Goal: Entertainment & Leisure: Consume media (video, audio)

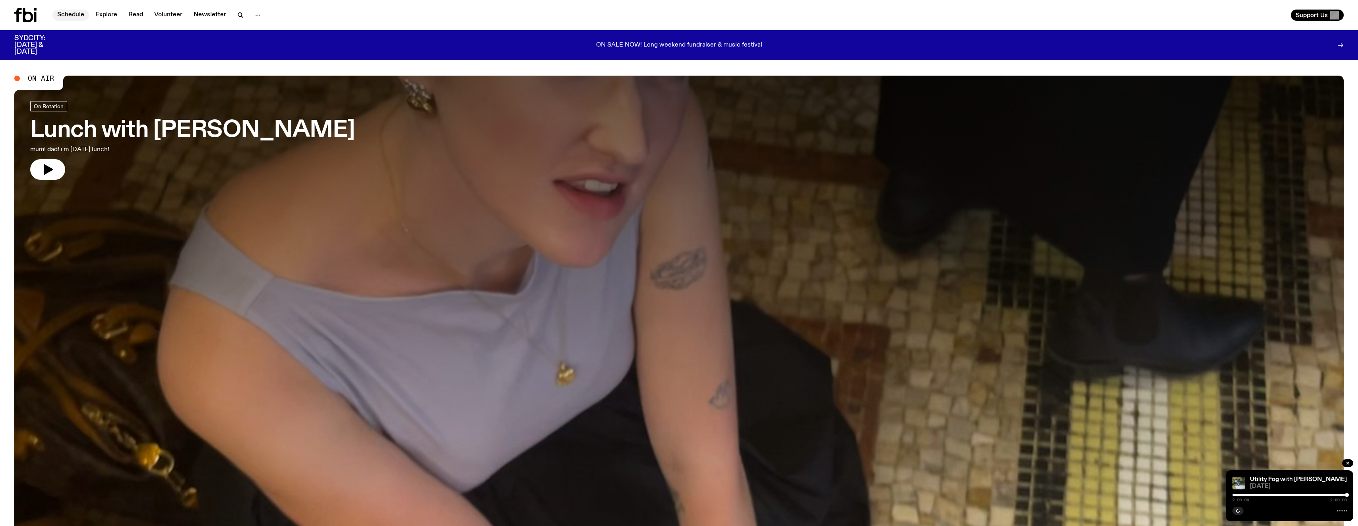
click at [67, 13] on link "Schedule" at bounding box center [70, 15] width 37 height 11
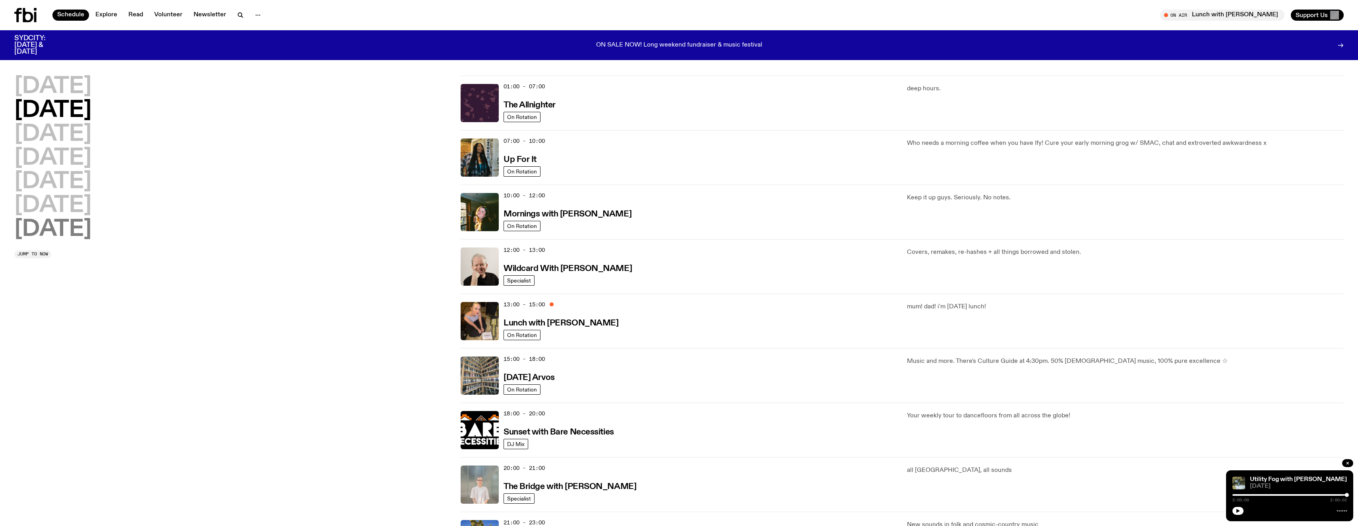
click at [50, 232] on h2 "[DATE]" at bounding box center [52, 229] width 77 height 22
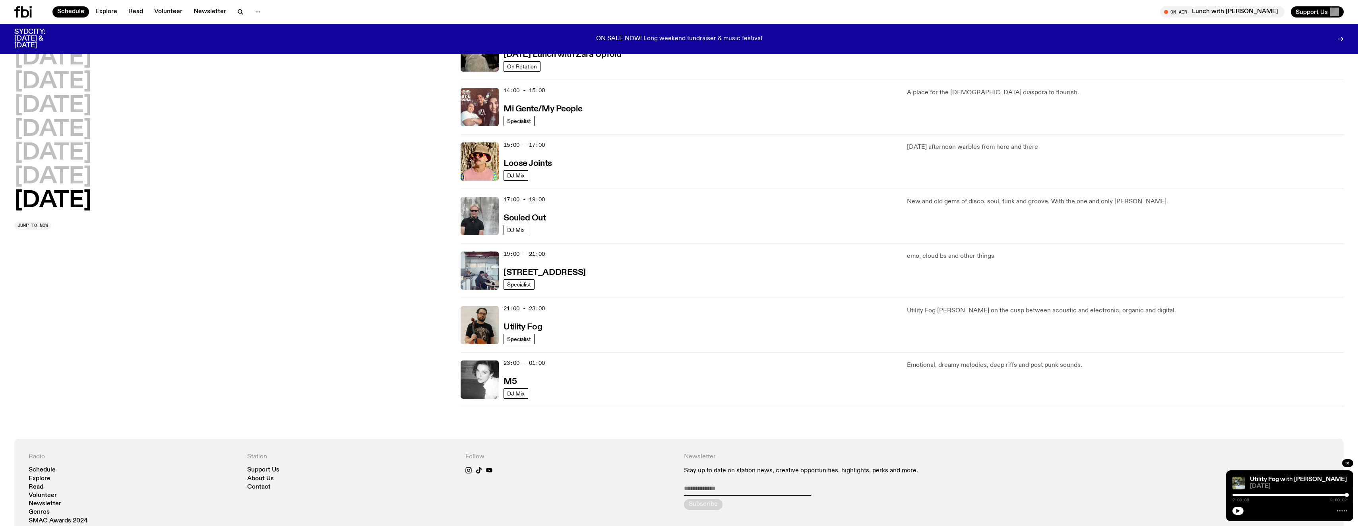
scroll to position [377, 0]
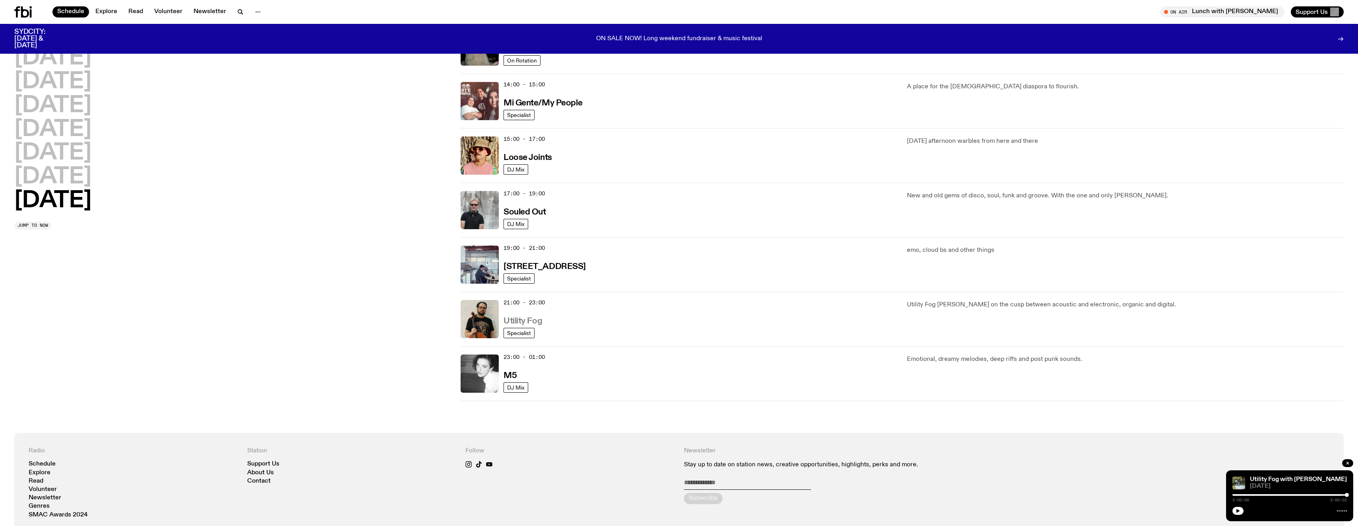
click at [518, 321] on h3 "Utility Fog" at bounding box center [523, 321] width 39 height 8
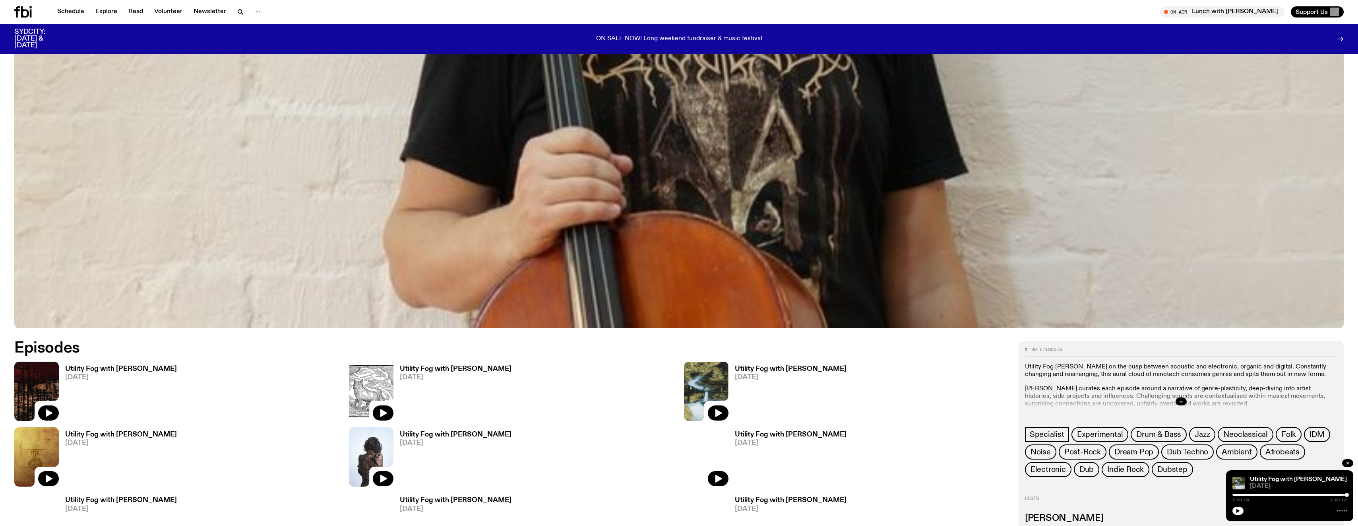
scroll to position [556, 0]
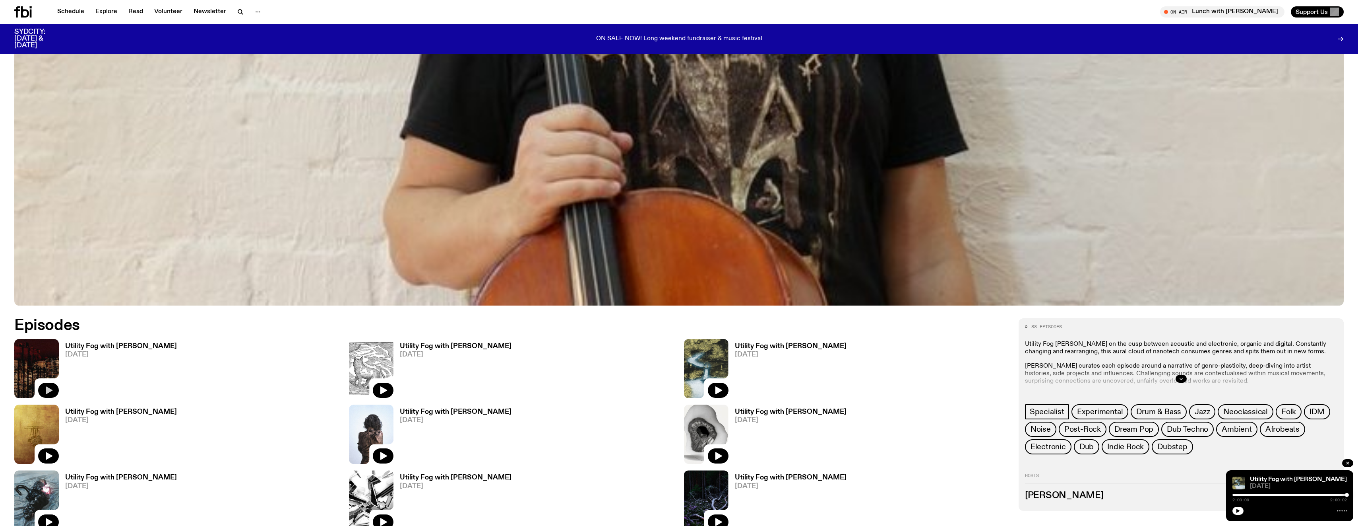
click at [45, 391] on icon "button" at bounding box center [49, 390] width 10 height 10
click at [99, 343] on h3 "Utility Fog with [PERSON_NAME]" at bounding box center [121, 346] width 112 height 7
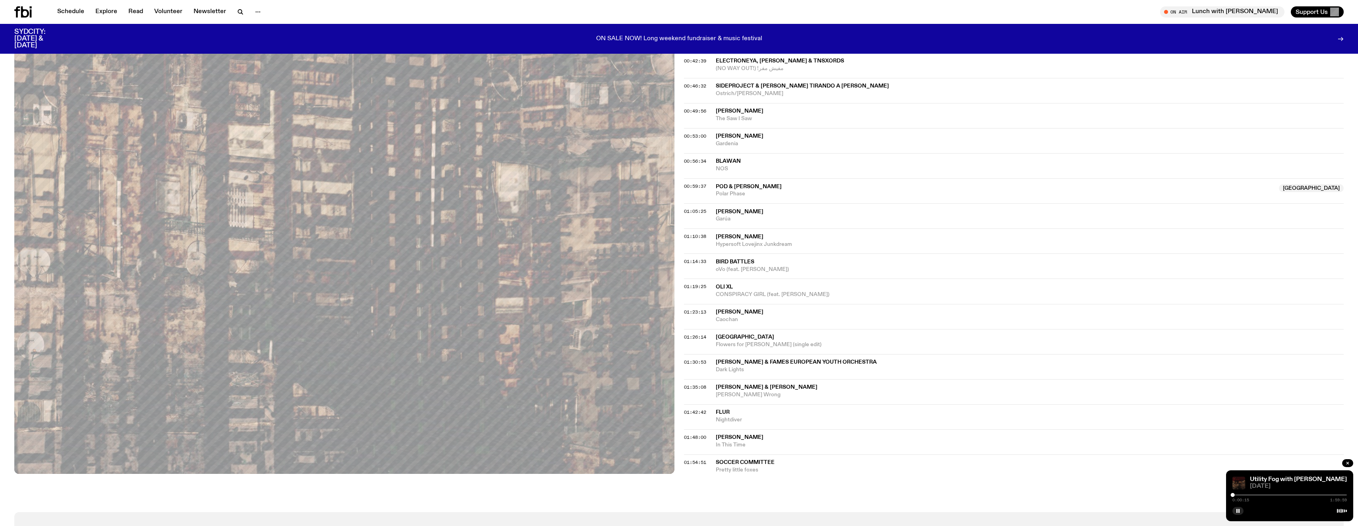
scroll to position [570, 0]
click at [1239, 508] on button "button" at bounding box center [1238, 510] width 11 height 8
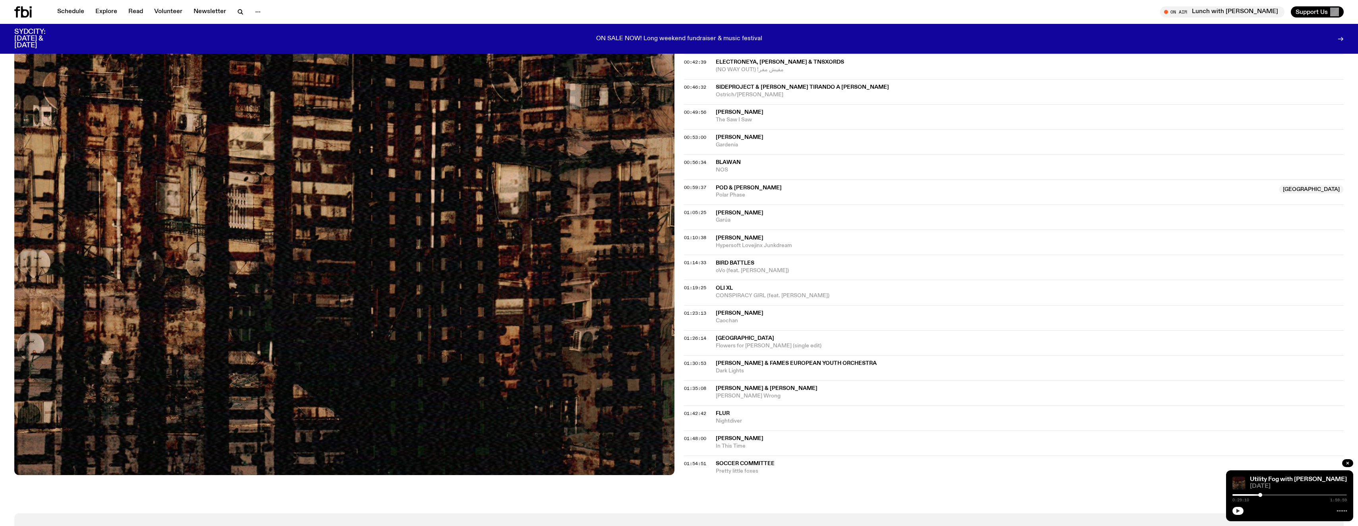
click at [1239, 509] on icon "button" at bounding box center [1238, 510] width 5 height 5
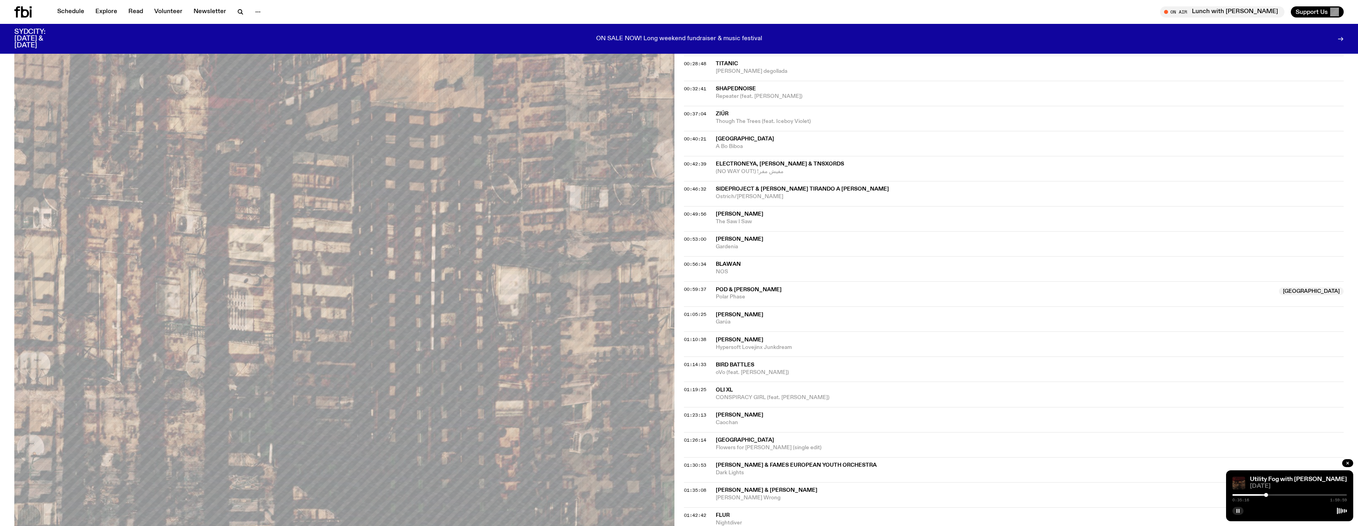
scroll to position [456, 0]
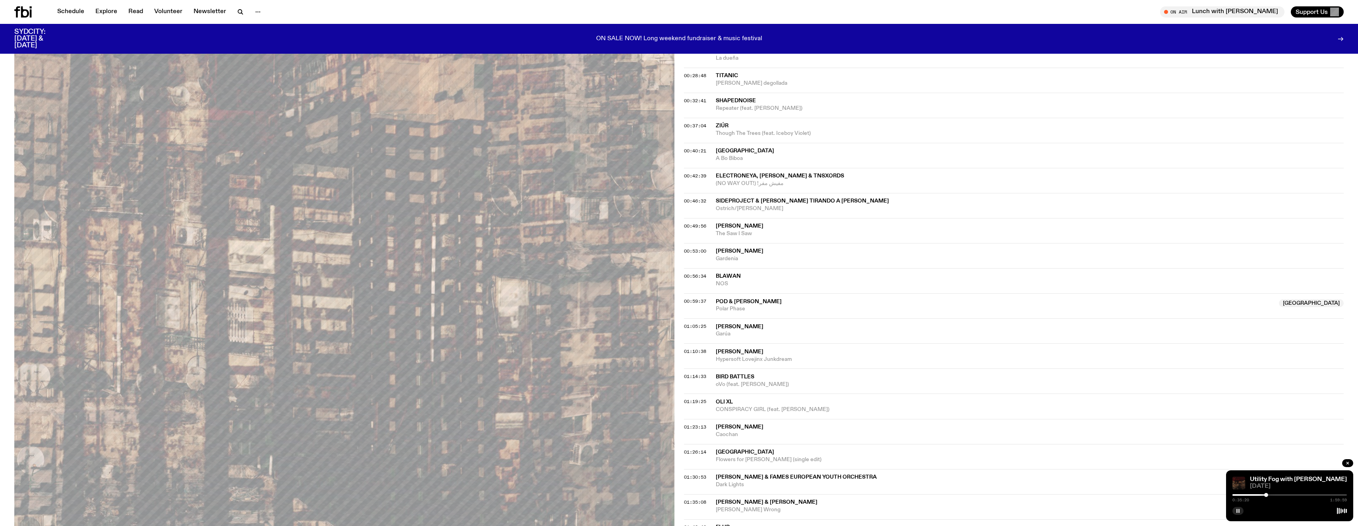
click at [671, 35] on p "ON SALE NOW! Long weekend fundraiser & music festival" at bounding box center [679, 38] width 166 height 7
click at [1238, 511] on icon "button" at bounding box center [1238, 510] width 5 height 5
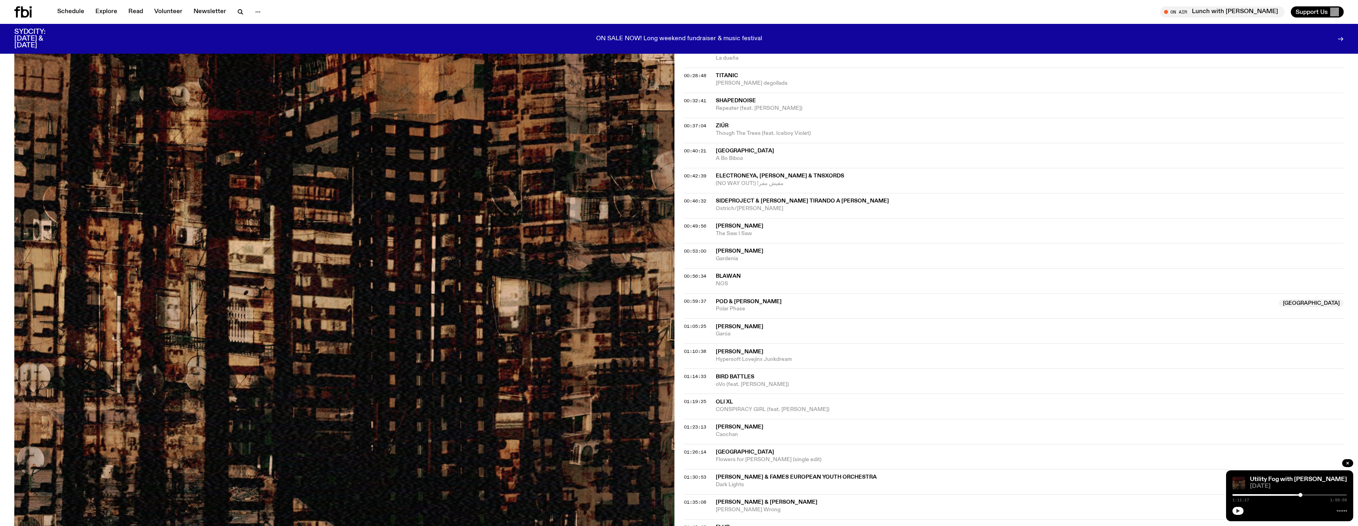
click at [1237, 509] on icon "button" at bounding box center [1238, 510] width 5 height 5
